Goal: Information Seeking & Learning: Learn about a topic

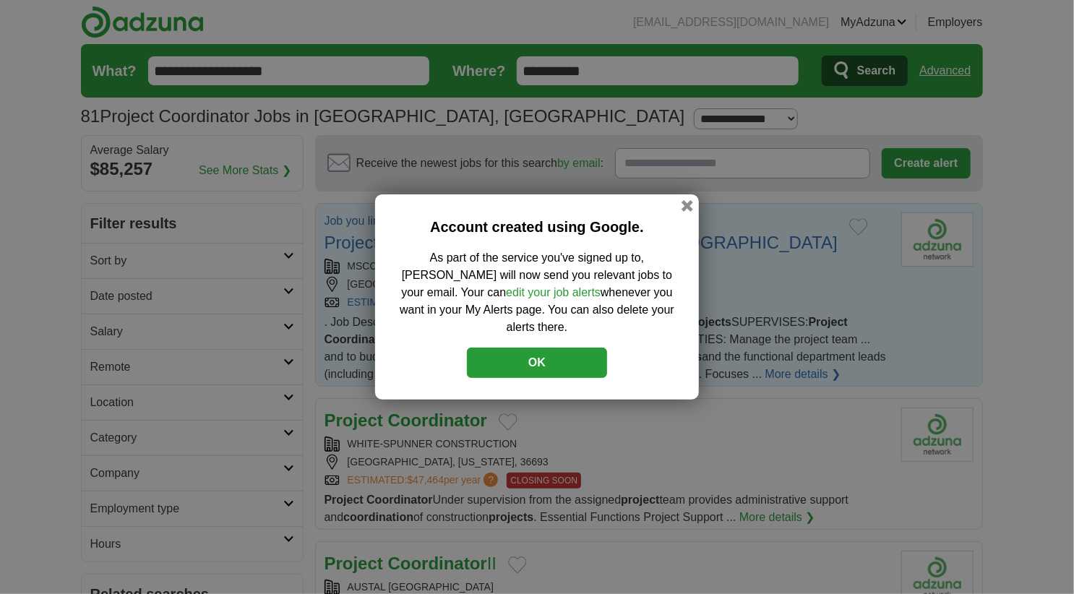
click at [554, 348] on button "OK" at bounding box center [537, 363] width 140 height 30
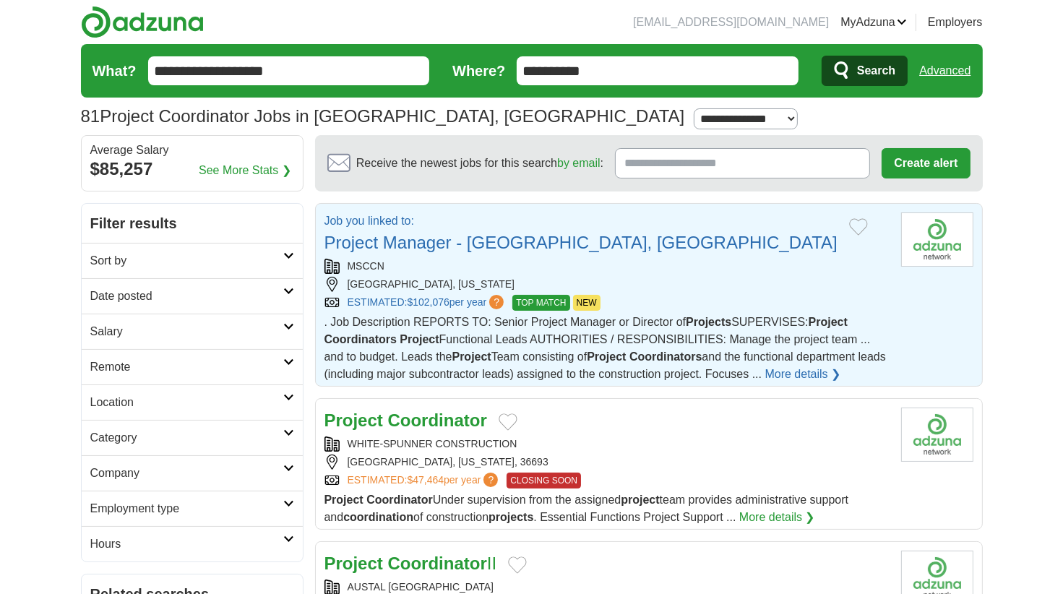
click at [466, 233] on link "Project Manager - [GEOGRAPHIC_DATA], [GEOGRAPHIC_DATA]" at bounding box center [580, 243] width 513 height 20
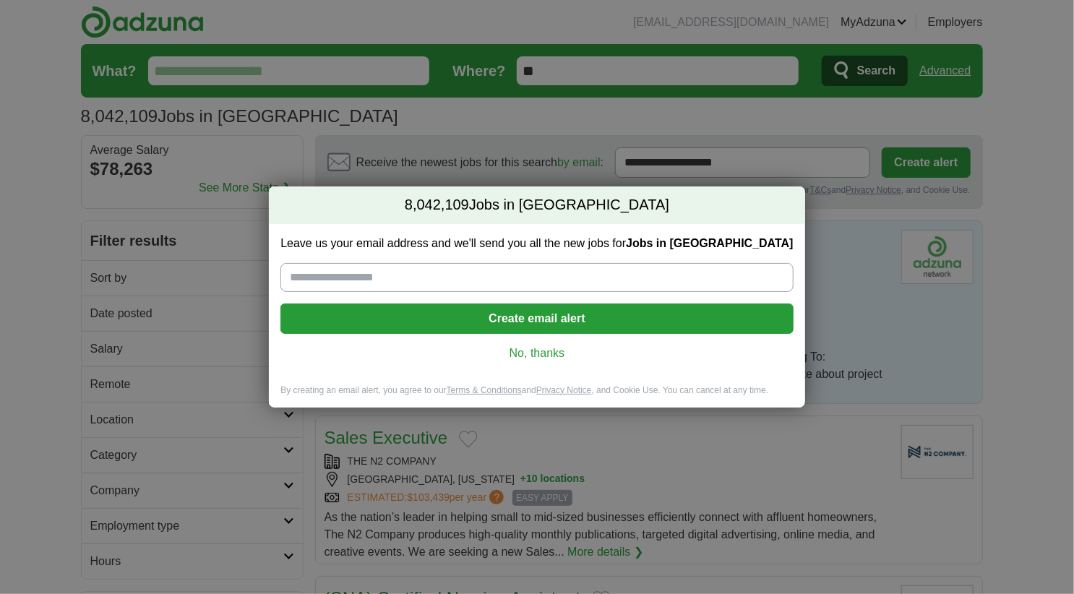
click at [530, 356] on link "No, thanks" at bounding box center [536, 353] width 489 height 16
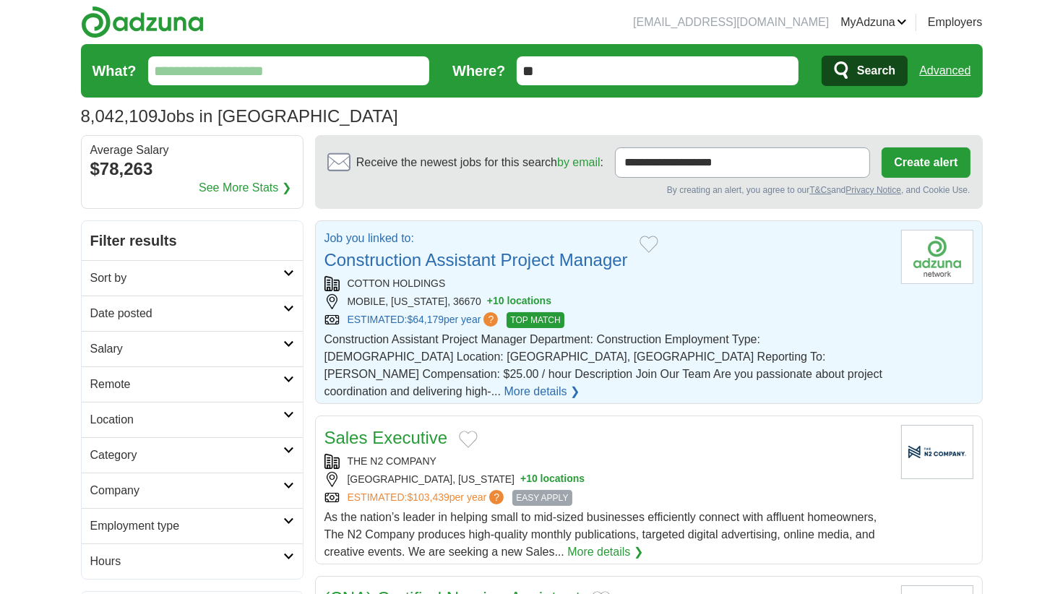
click at [580, 383] on link "More details ❯" at bounding box center [542, 391] width 76 height 17
